Goal: Task Accomplishment & Management: Manage account settings

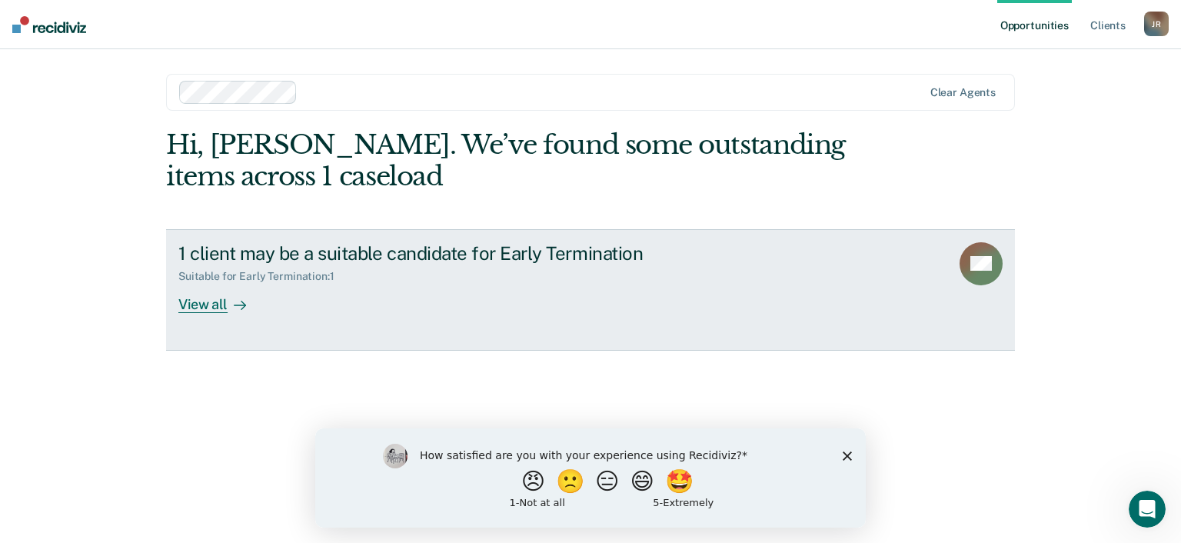
click at [234, 307] on icon at bounding box center [240, 305] width 12 height 12
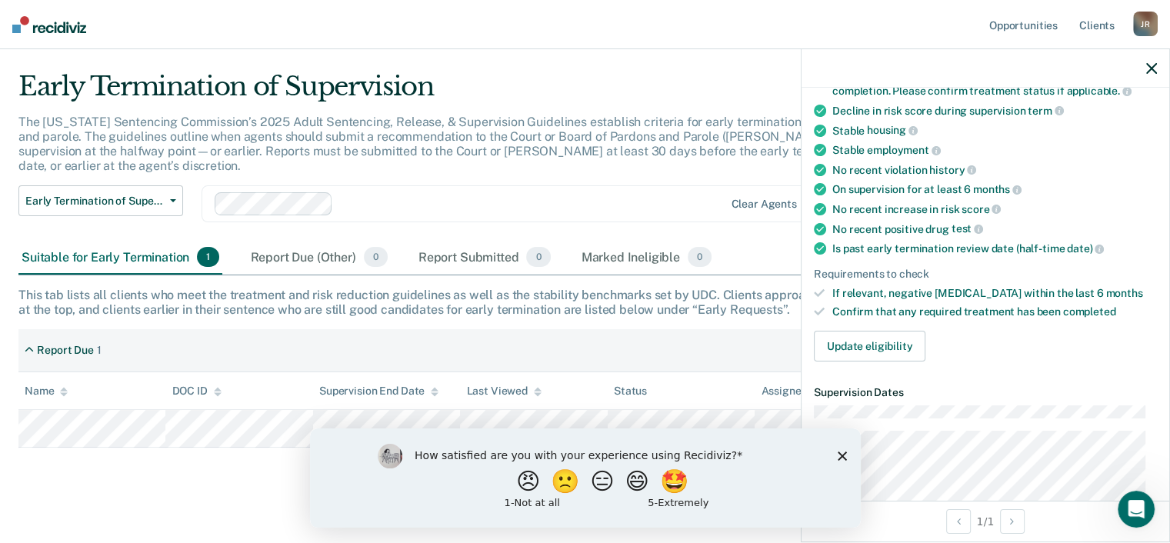
scroll to position [231, 0]
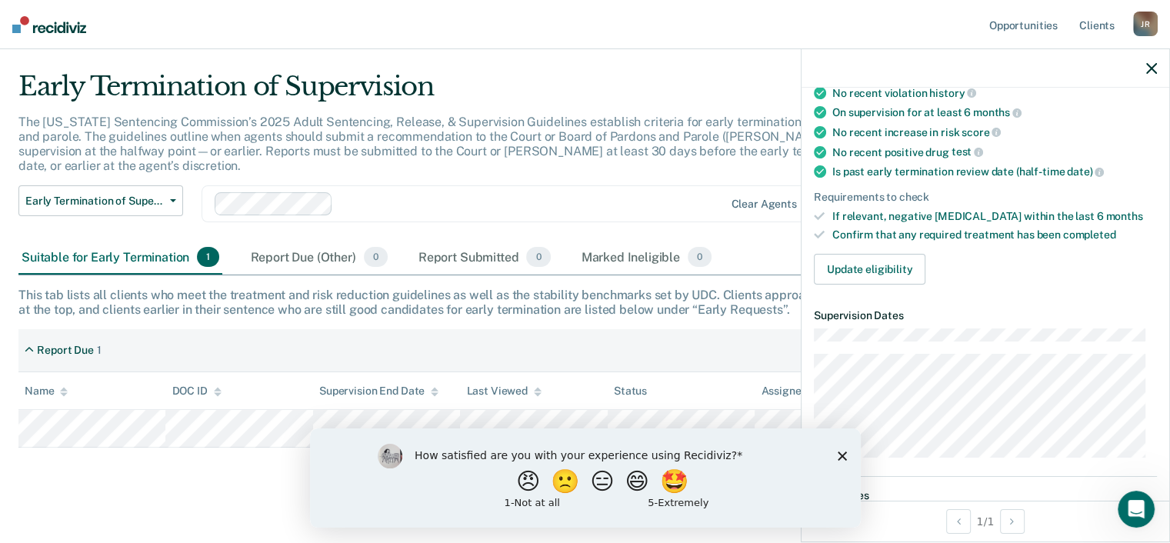
click at [835, 452] on div "How satisfied are you with your experience using Recidiviz? 😠 🙁 😑 😄 🤩 1 - Not a…" at bounding box center [584, 477] width 551 height 99
click at [843, 449] on div "How satisfied are you with your experience using Recidiviz? 😠 🙁 😑 😄 🤩 1 - Not a…" at bounding box center [584, 477] width 551 height 99
click at [838, 455] on icon "Close survey" at bounding box center [841, 455] width 9 height 9
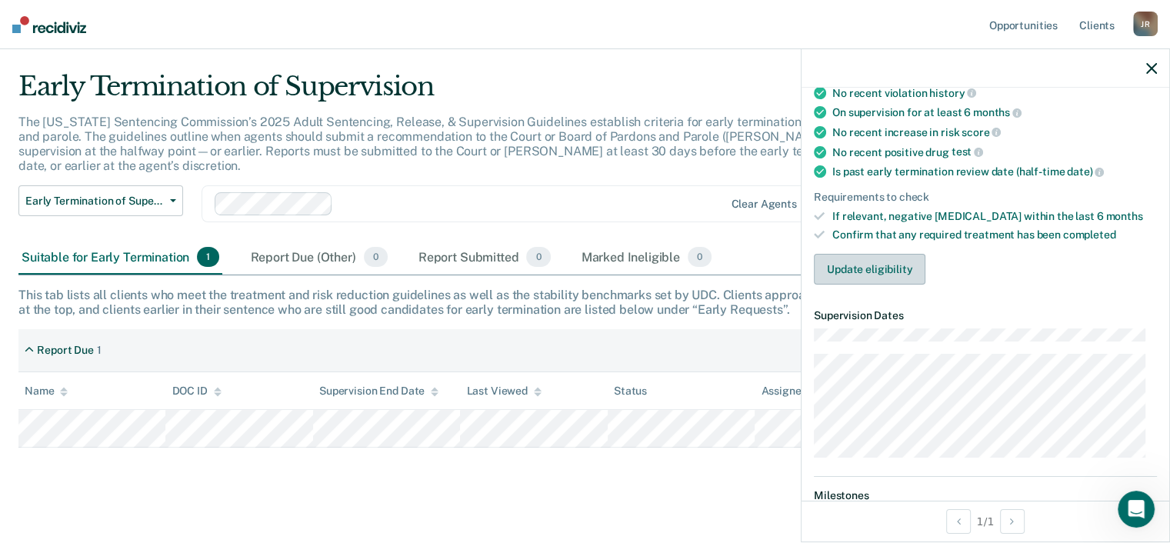
click at [861, 261] on button "Update eligibility" at bounding box center [870, 269] width 112 height 31
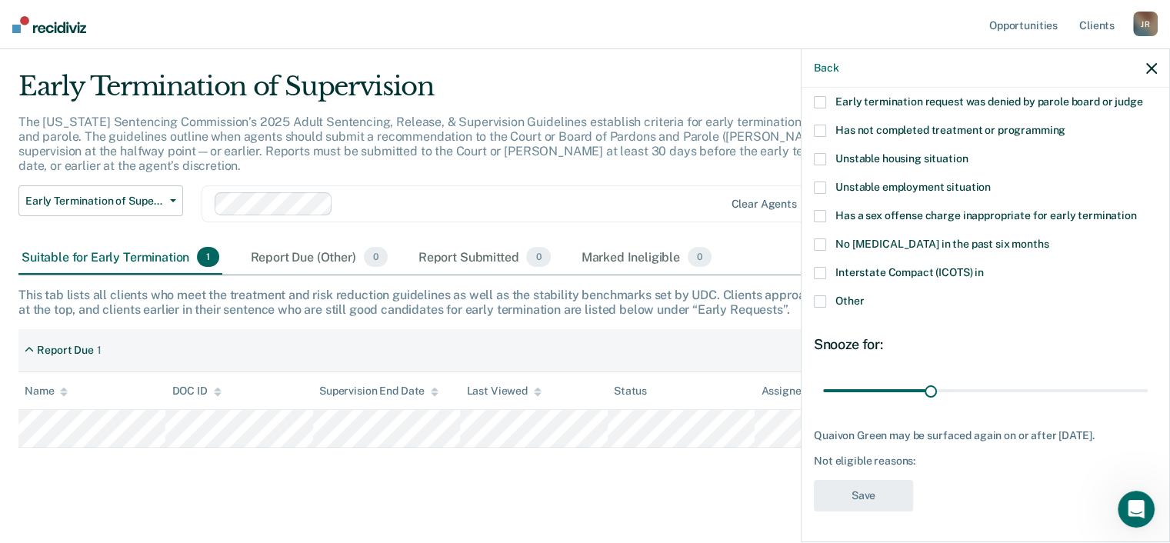
scroll to position [163, 0]
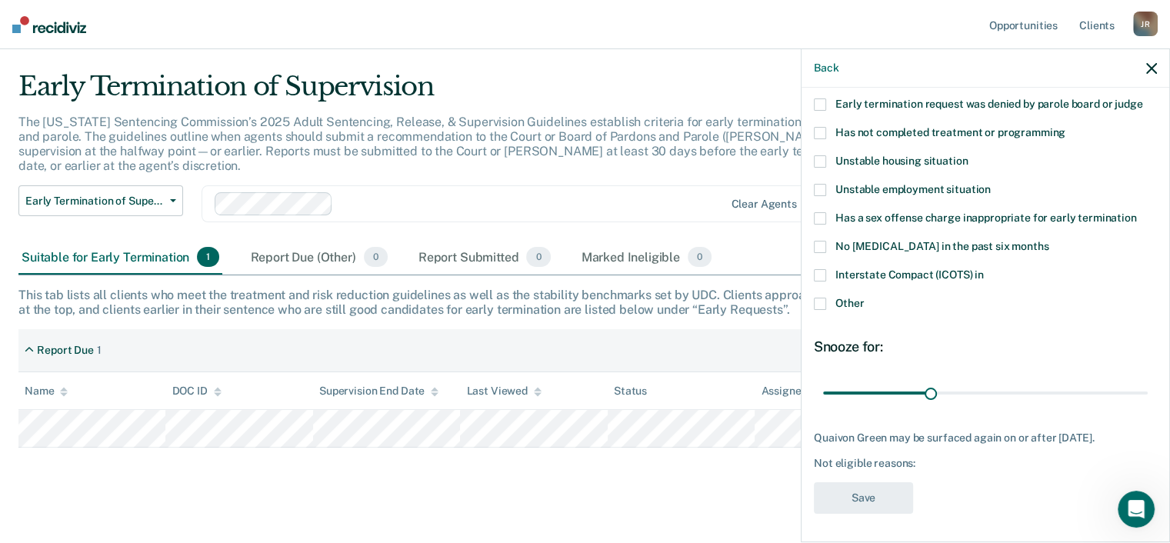
click at [835, 297] on span "Other" at bounding box center [849, 303] width 28 height 12
click at [864, 298] on input "Other" at bounding box center [864, 298] width 0 height 0
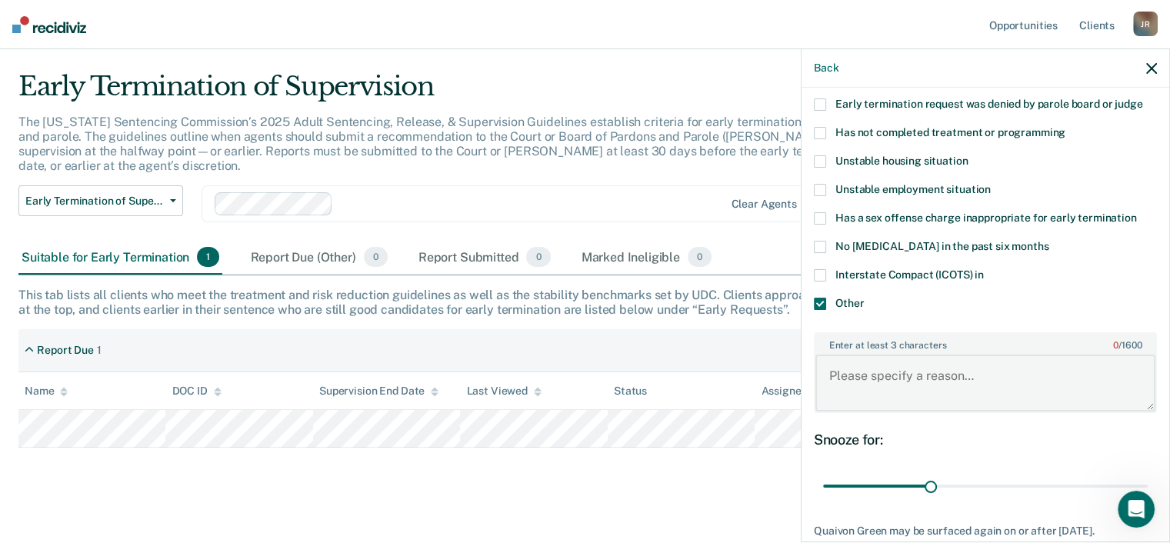
click at [871, 382] on textarea "Enter at least 3 characters 0 / 1600" at bounding box center [985, 383] width 340 height 57
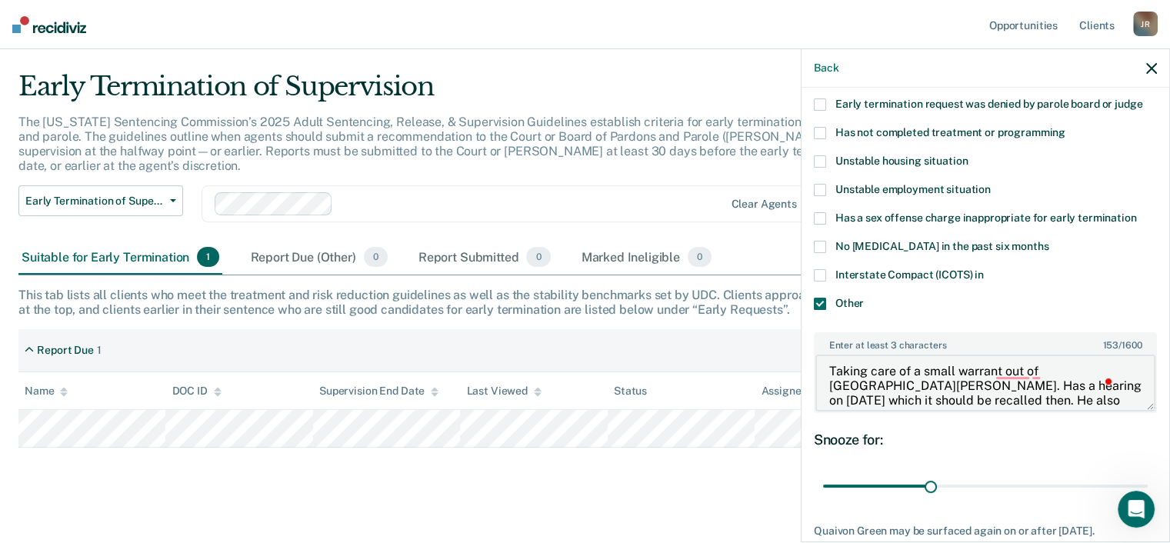
scroll to position [0, 0]
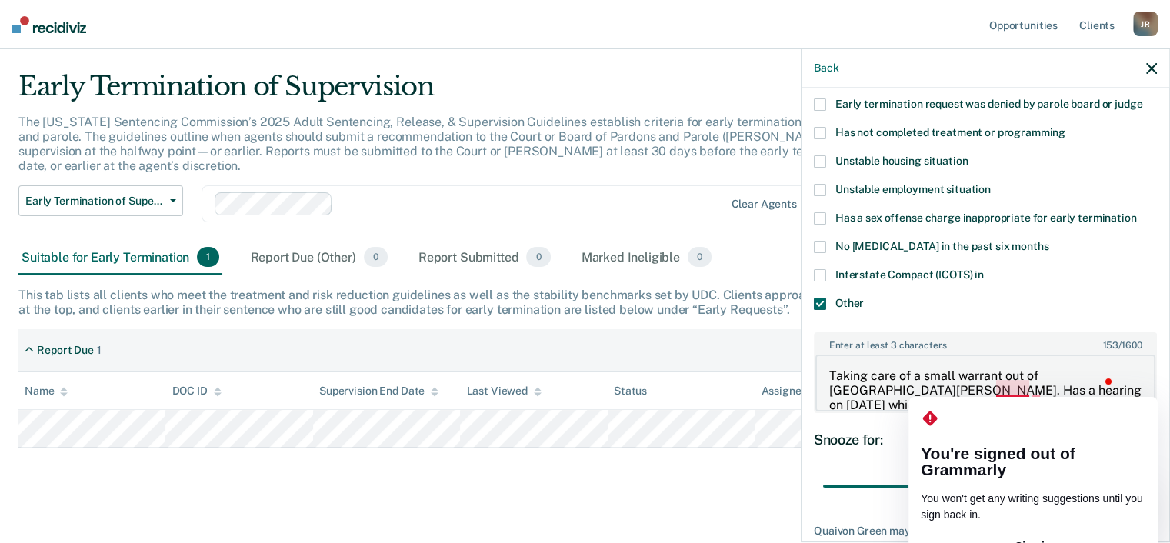
click at [998, 391] on textarea "Taking care of a small warrant out of [GEOGRAPHIC_DATA][PERSON_NAME]. Has a hea…" at bounding box center [985, 383] width 340 height 57
click at [991, 386] on textarea "Taking care of a small warrant out of [GEOGRAPHIC_DATA][PERSON_NAME]. Has a hea…" at bounding box center [985, 383] width 340 height 57
click at [1043, 385] on textarea "Taking care of a small warrant out of [GEOGRAPHIC_DATA][PERSON_NAME]. Has a hea…" at bounding box center [985, 383] width 340 height 57
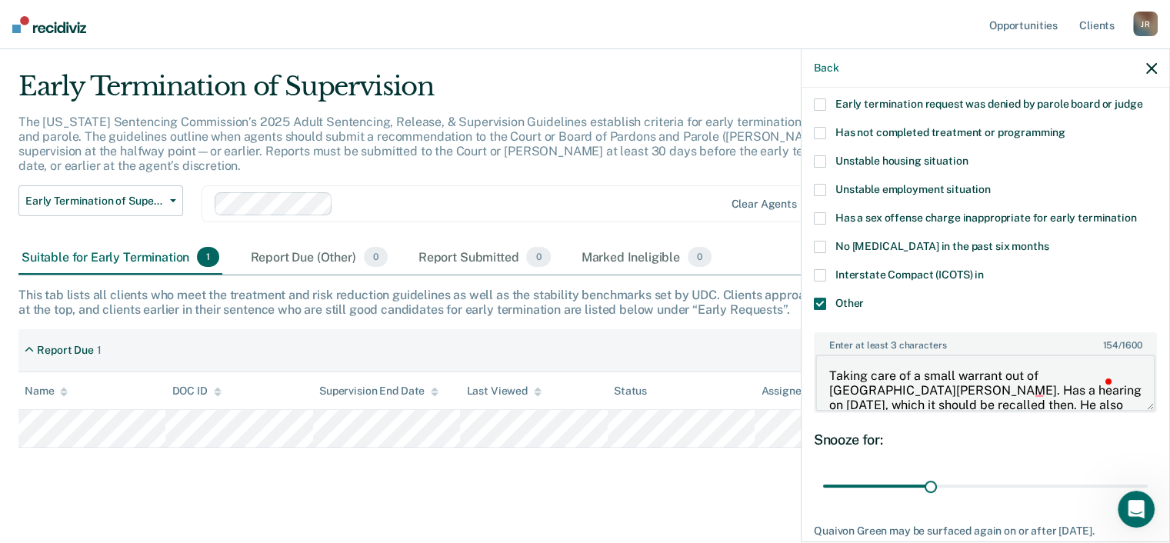
click at [1029, 388] on textarea "Taking care of a small warrant out of [GEOGRAPHIC_DATA][PERSON_NAME]. Has a hea…" at bounding box center [985, 383] width 340 height 57
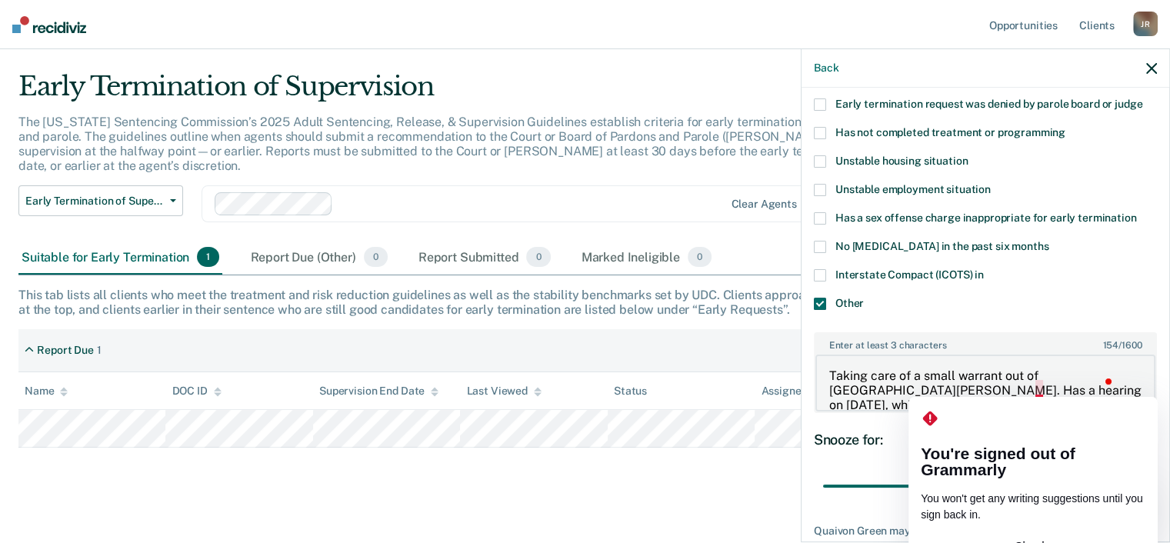
click at [1046, 385] on textarea "Taking care of a small warrant out of [GEOGRAPHIC_DATA][PERSON_NAME]. Has a hea…" at bounding box center [985, 383] width 340 height 57
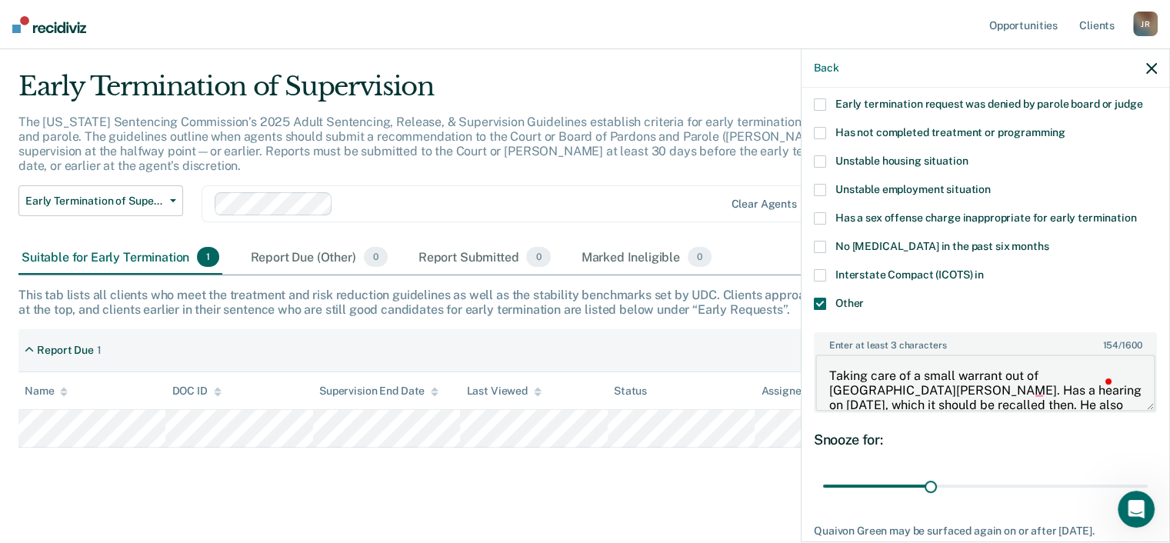
drag, startPoint x: 1046, startPoint y: 387, endPoint x: 1000, endPoint y: 388, distance: 46.2
click at [1000, 388] on textarea "Taking care of a small warrant out of [GEOGRAPHIC_DATA][PERSON_NAME]. Has a hea…" at bounding box center [985, 383] width 340 height 57
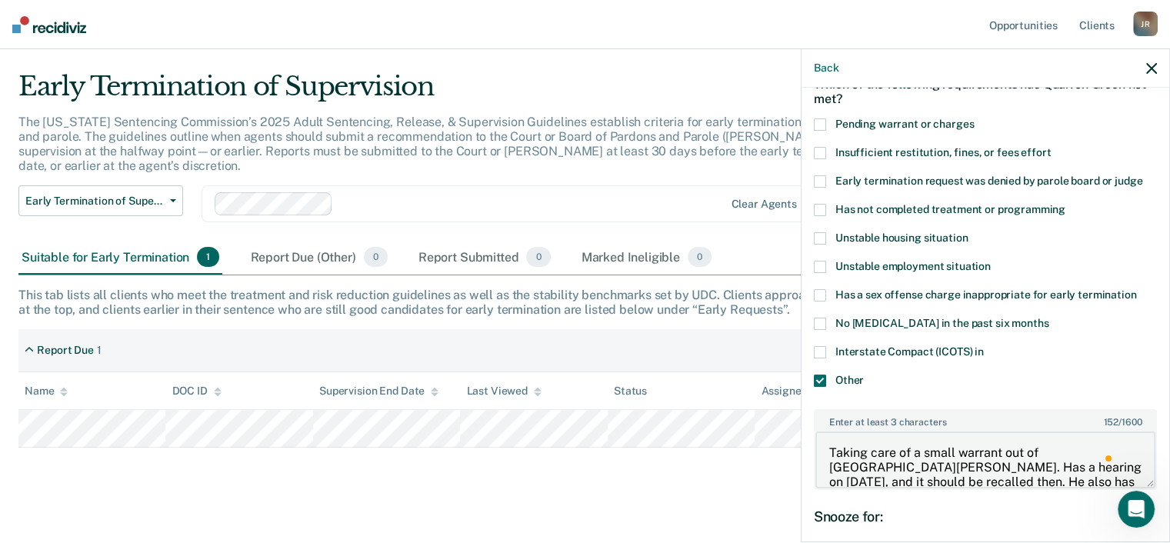
scroll to position [9, 0]
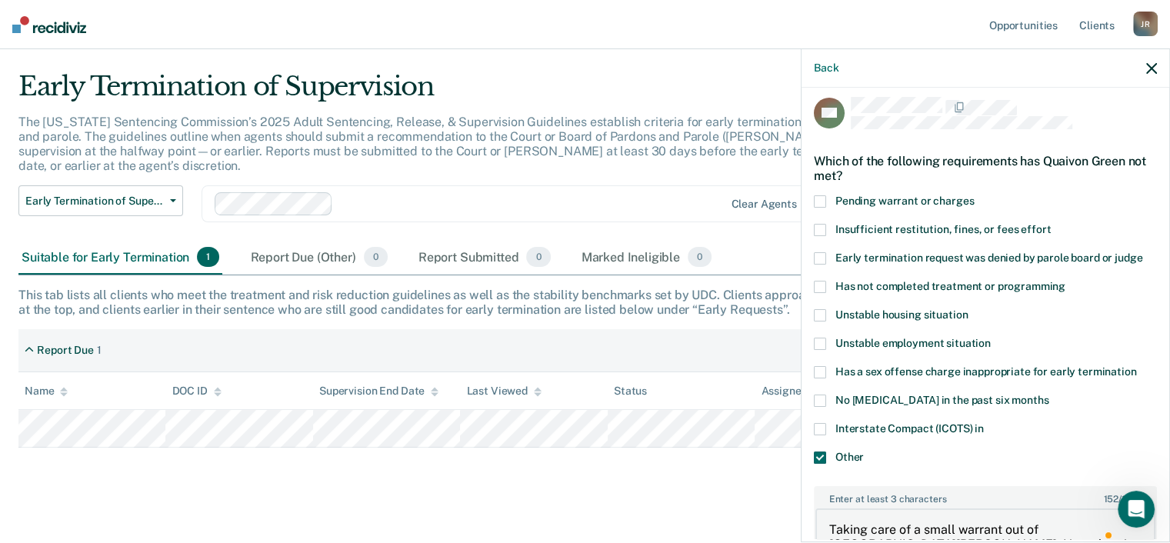
type textarea "Taking care of a small warrant out of [GEOGRAPHIC_DATA][PERSON_NAME]. Has a hea…"
click at [828, 199] on label "Pending warrant or charges" at bounding box center [985, 203] width 343 height 16
click at [974, 195] on input "Pending warrant or charges" at bounding box center [974, 195] width 0 height 0
click at [817, 461] on span at bounding box center [820, 457] width 12 height 12
click at [864, 451] on input "Other" at bounding box center [864, 451] width 0 height 0
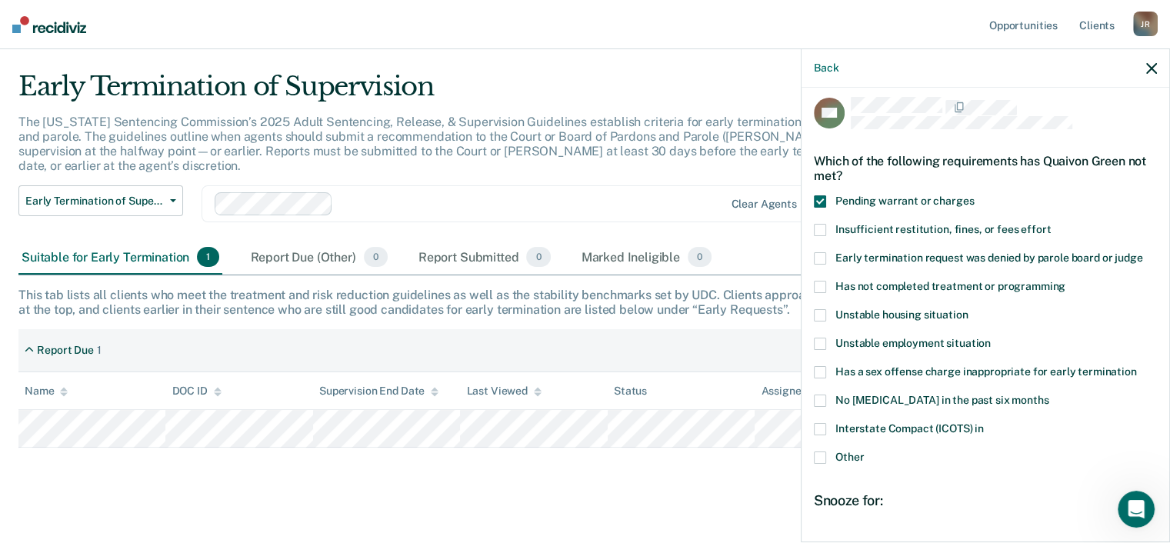
click at [923, 230] on span "Insufficient restitution, fines, or fees effort" at bounding box center [942, 229] width 215 height 12
click at [1051, 224] on input "Insufficient restitution, fines, or fees effort" at bounding box center [1051, 224] width 0 height 0
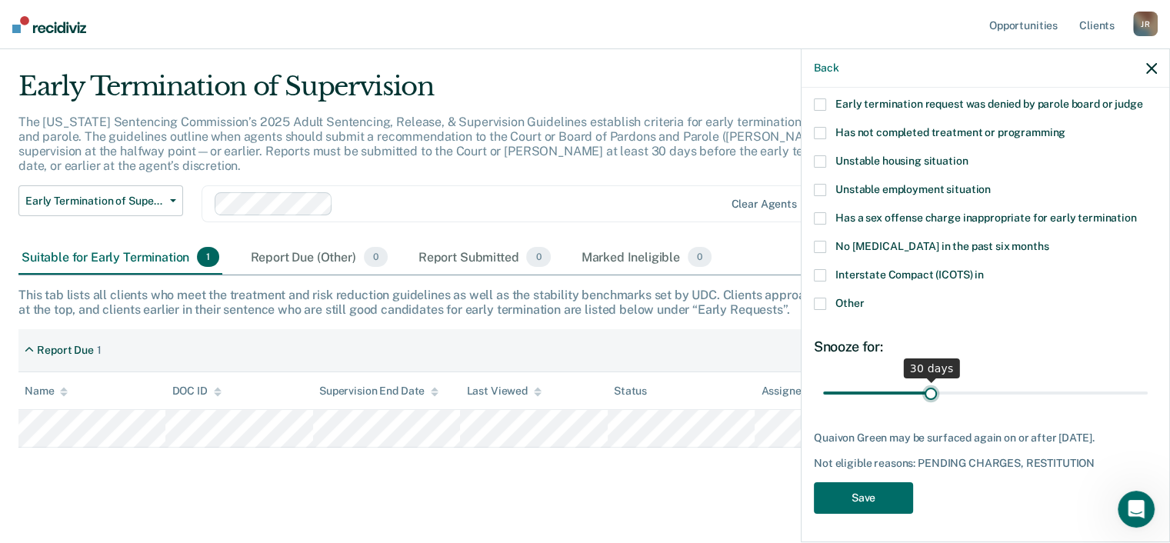
click at [928, 390] on input "range" at bounding box center [985, 393] width 325 height 27
drag, startPoint x: 928, startPoint y: 390, endPoint x: 987, endPoint y: 393, distance: 58.5
type input "48"
click at [987, 393] on input "range" at bounding box center [985, 393] width 325 height 27
click at [887, 514] on button "Save" at bounding box center [863, 498] width 99 height 32
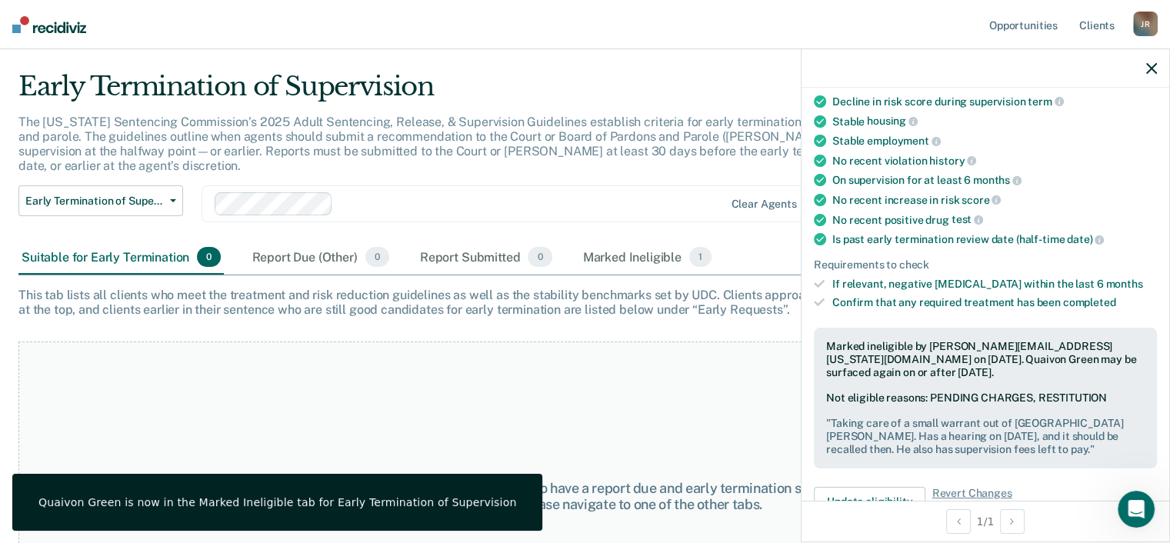
click at [1155, 67] on icon "button" at bounding box center [1151, 68] width 11 height 11
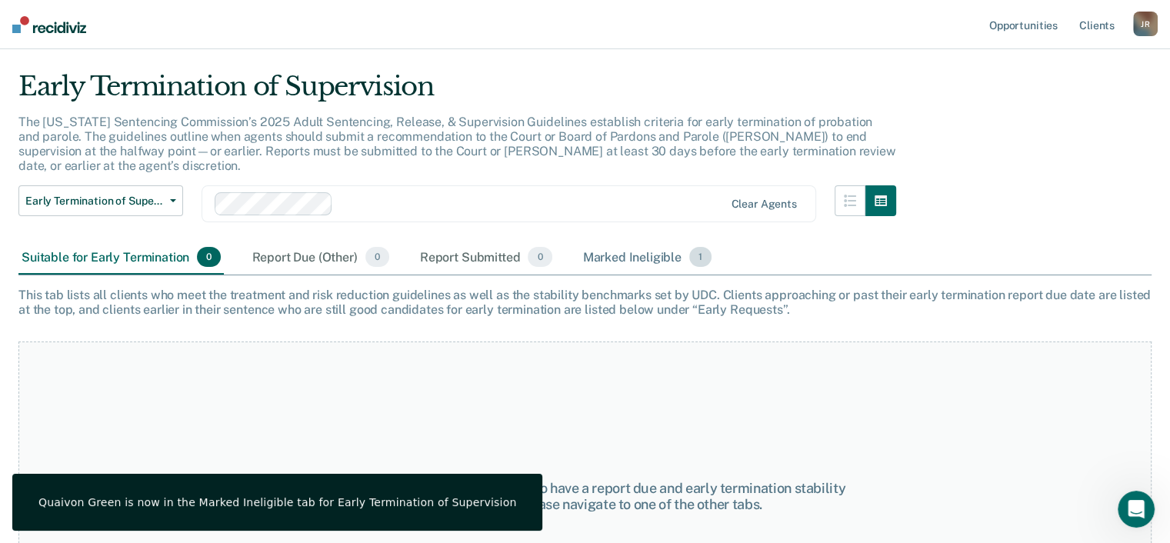
click at [608, 245] on div "Marked Ineligible 1" at bounding box center [647, 258] width 135 height 34
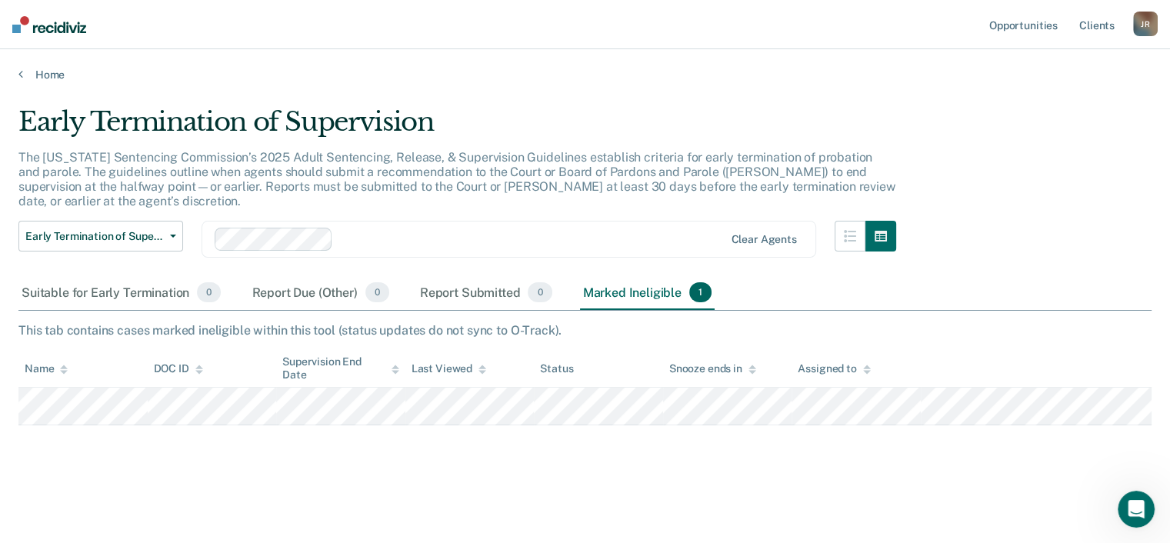
scroll to position [0, 0]
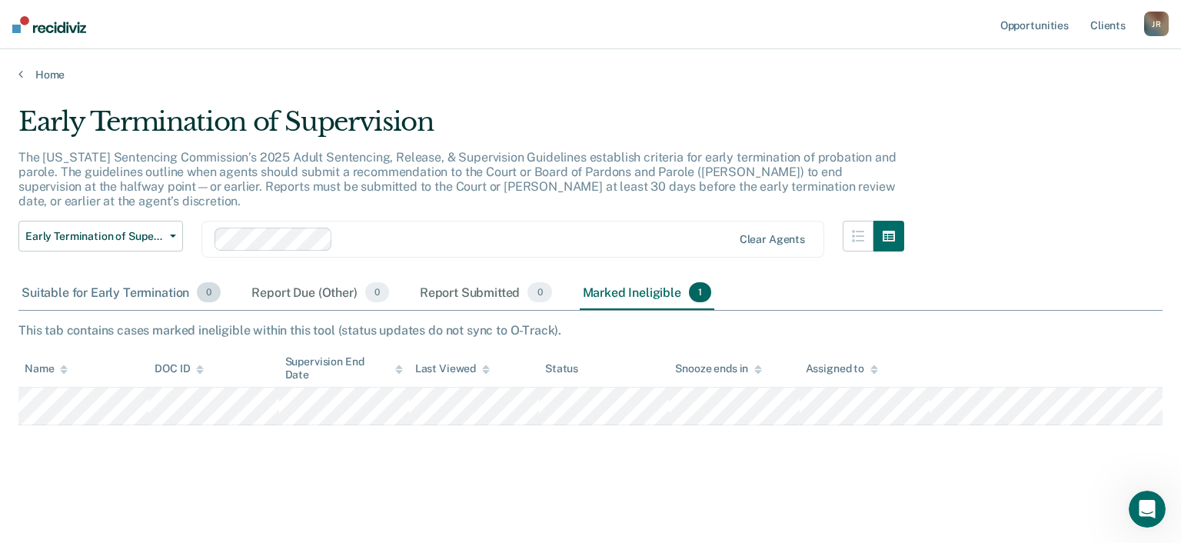
click at [149, 277] on div "Suitable for Early Termination 0" at bounding box center [120, 293] width 205 height 34
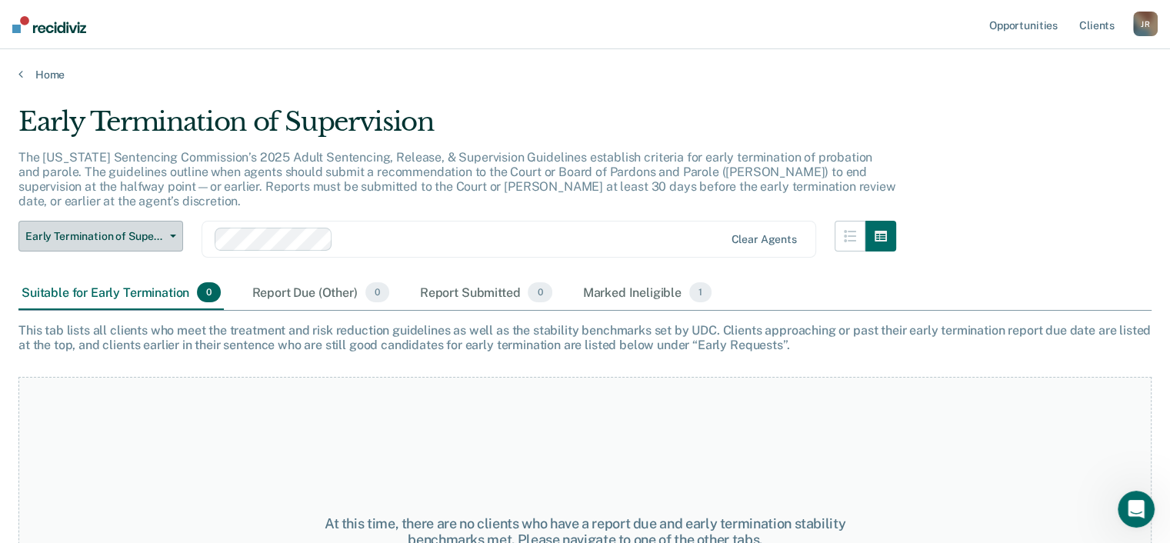
click at [145, 230] on span "Early Termination of Supervision" at bounding box center [94, 236] width 138 height 13
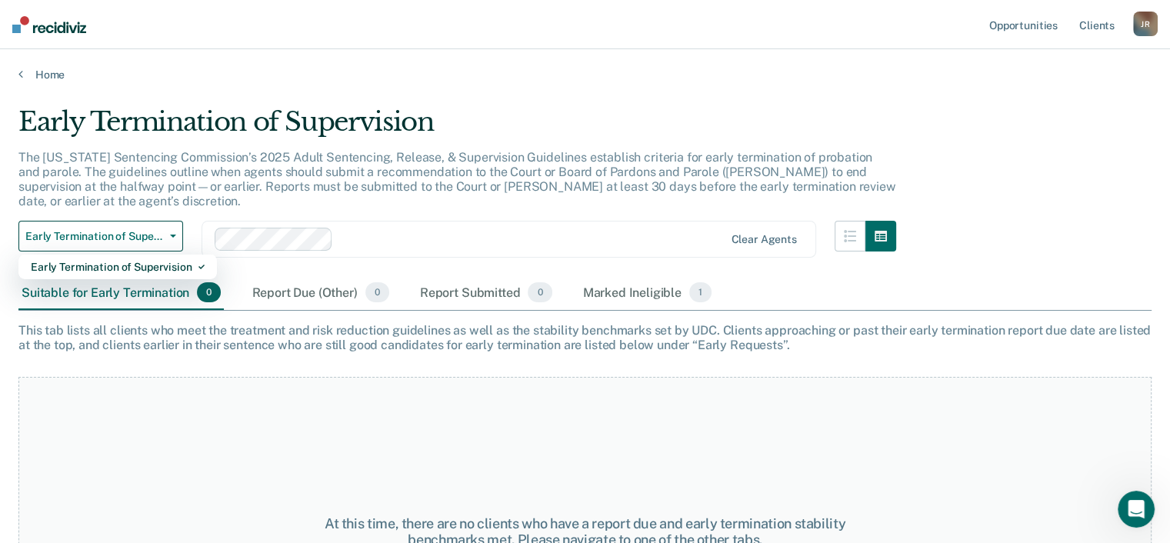
click at [824, 260] on div "Early Termination of Supervision Early Termination of Supervision Clear agents" at bounding box center [457, 248] width 878 height 55
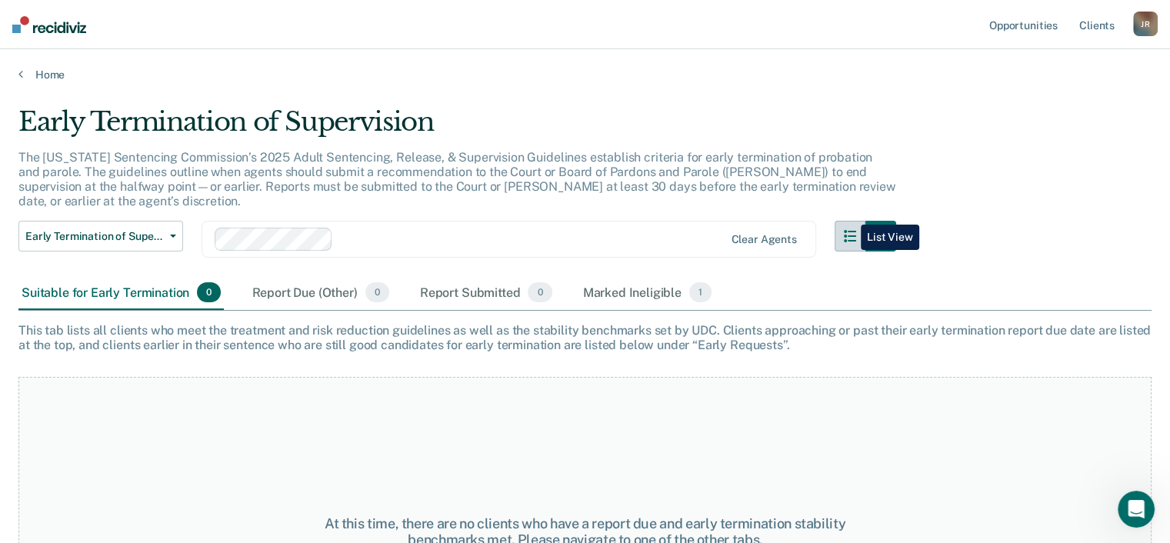
click at [849, 221] on button "button" at bounding box center [849, 236] width 31 height 31
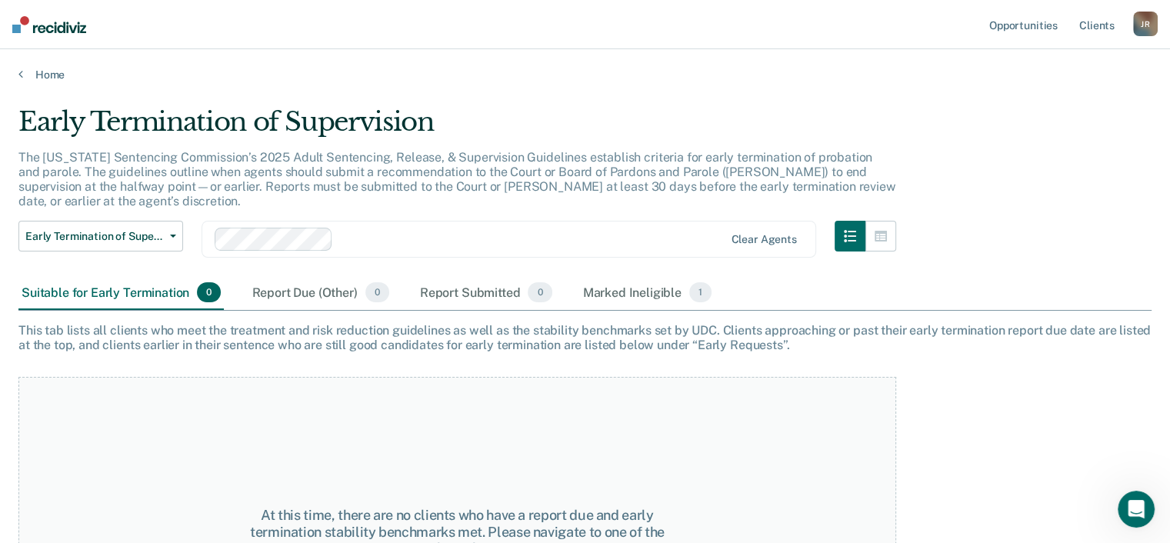
click at [28, 67] on div "Home" at bounding box center [585, 65] width 1170 height 32
click at [31, 73] on link "Home" at bounding box center [584, 75] width 1133 height 14
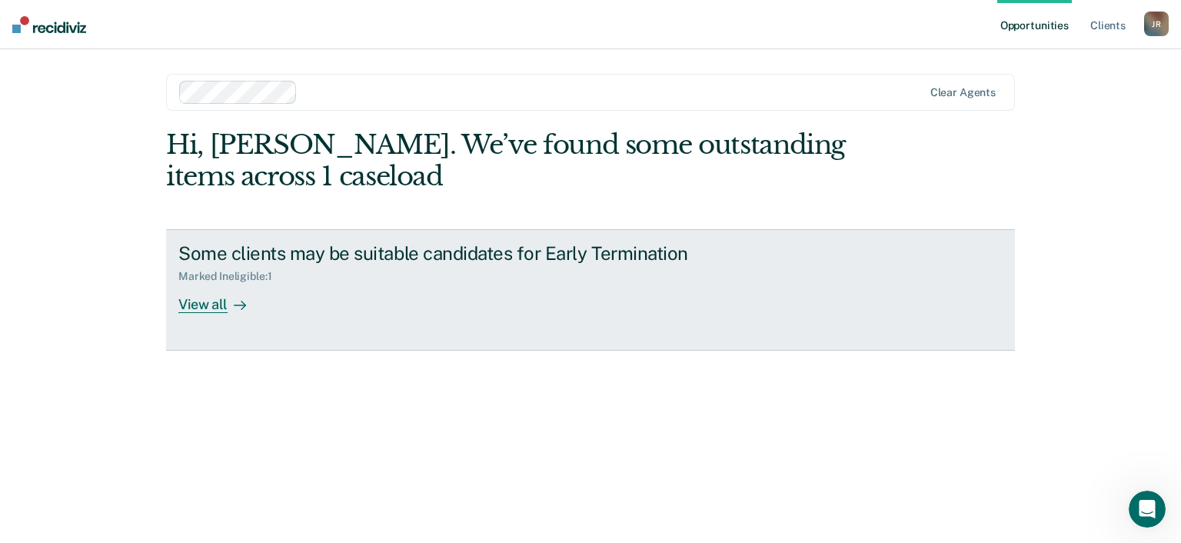
click at [222, 302] on div "View all" at bounding box center [221, 298] width 86 height 30
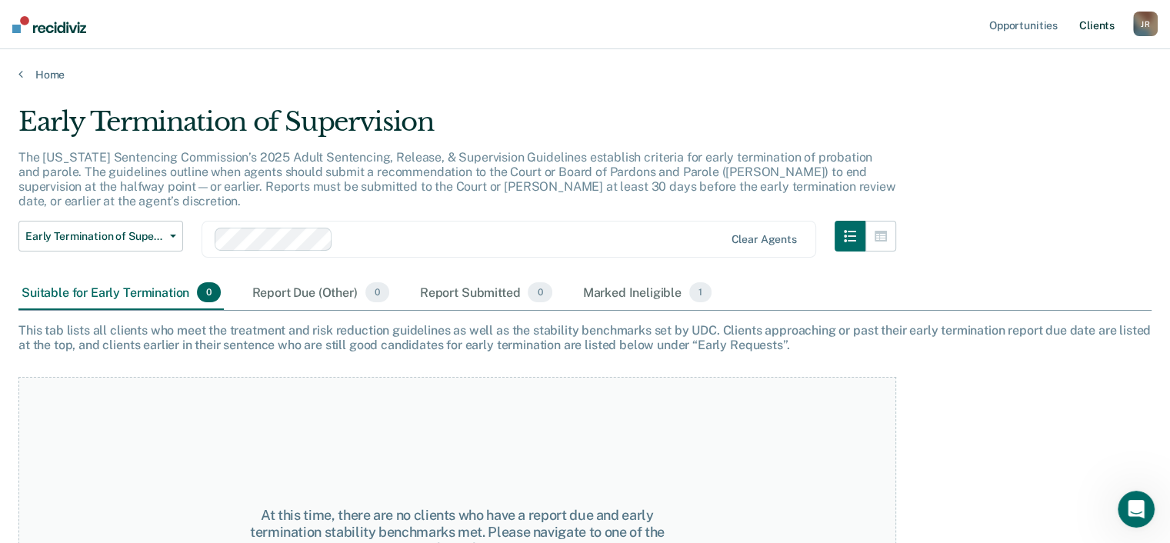
click at [1089, 27] on link "Client s" at bounding box center [1097, 24] width 42 height 49
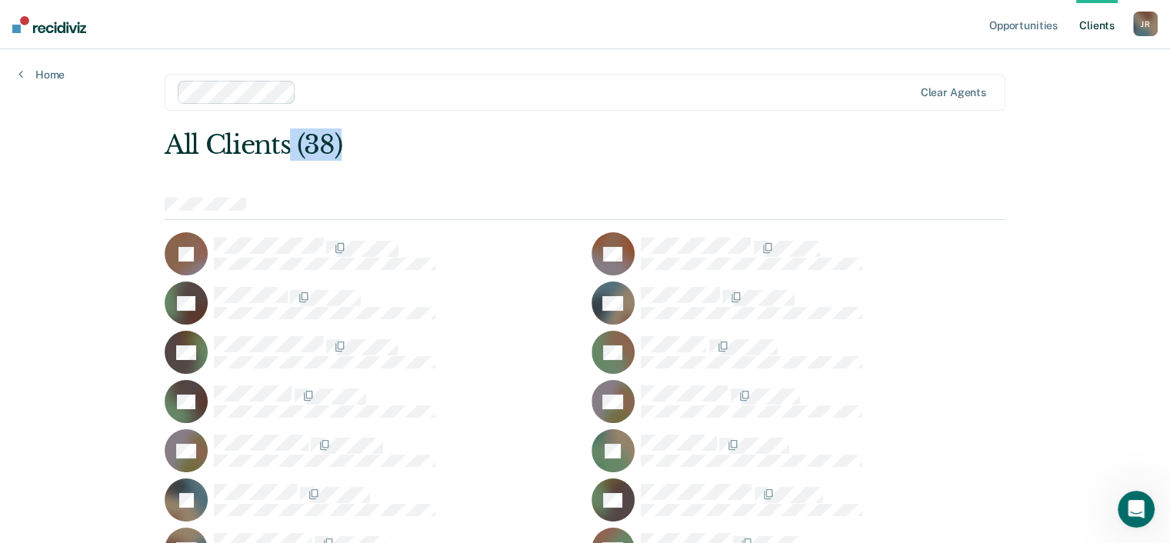
drag, startPoint x: 337, startPoint y: 148, endPoint x: 285, endPoint y: 150, distance: 51.6
click at [285, 150] on div "All Clients (38)" at bounding box center [501, 145] width 672 height 32
click at [398, 157] on div "All Clients (38)" at bounding box center [501, 145] width 672 height 32
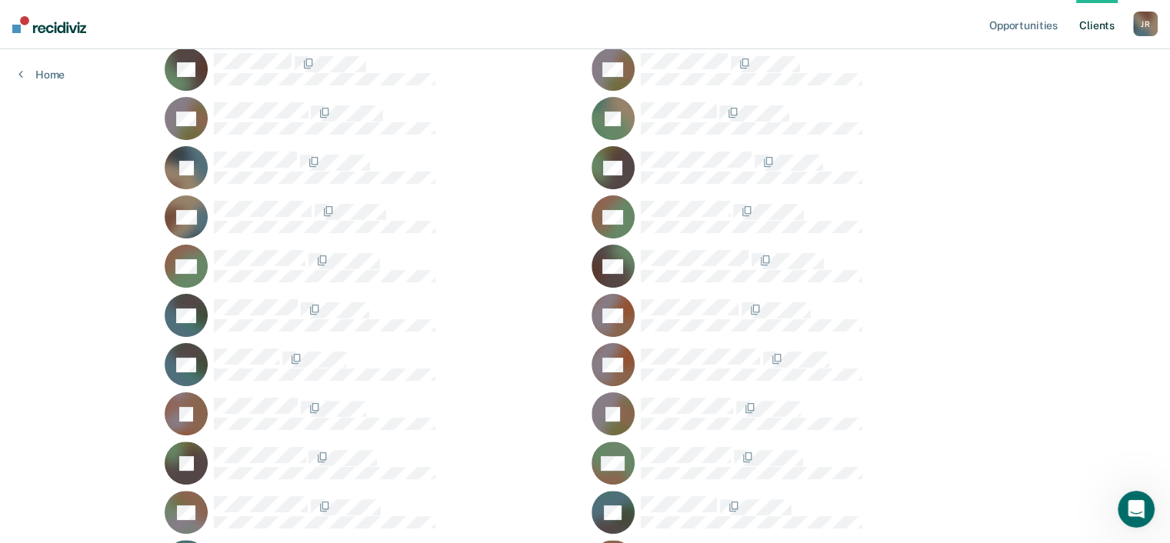
scroll to position [308, 0]
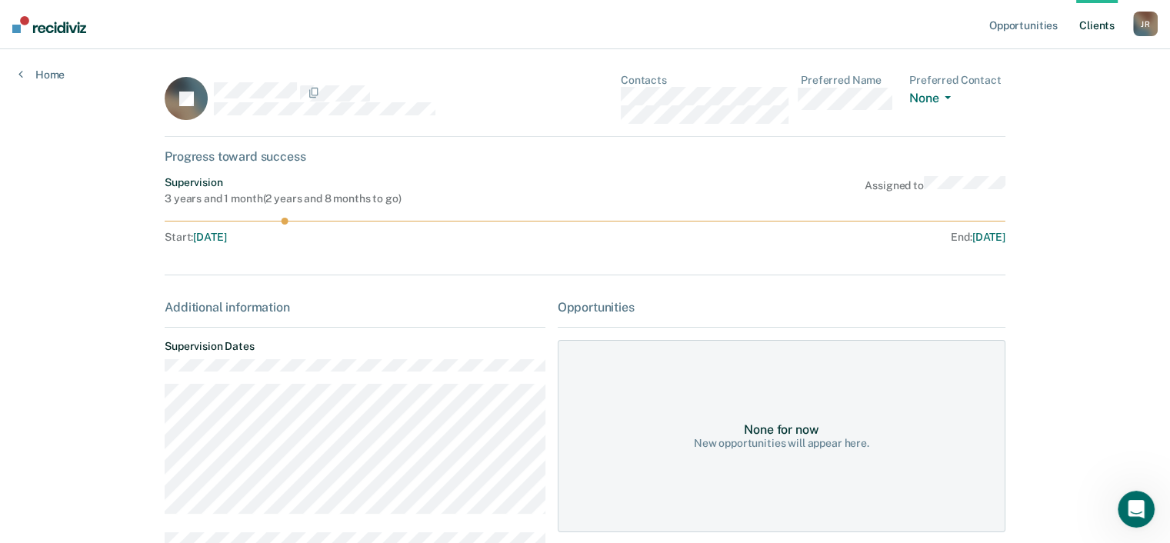
click at [230, 148] on div "JE Contacts Preferred Name Preferred Contact None Call Text Email None Progress…" at bounding box center [585, 516] width 841 height 884
